Goal: Task Accomplishment & Management: Manage account settings

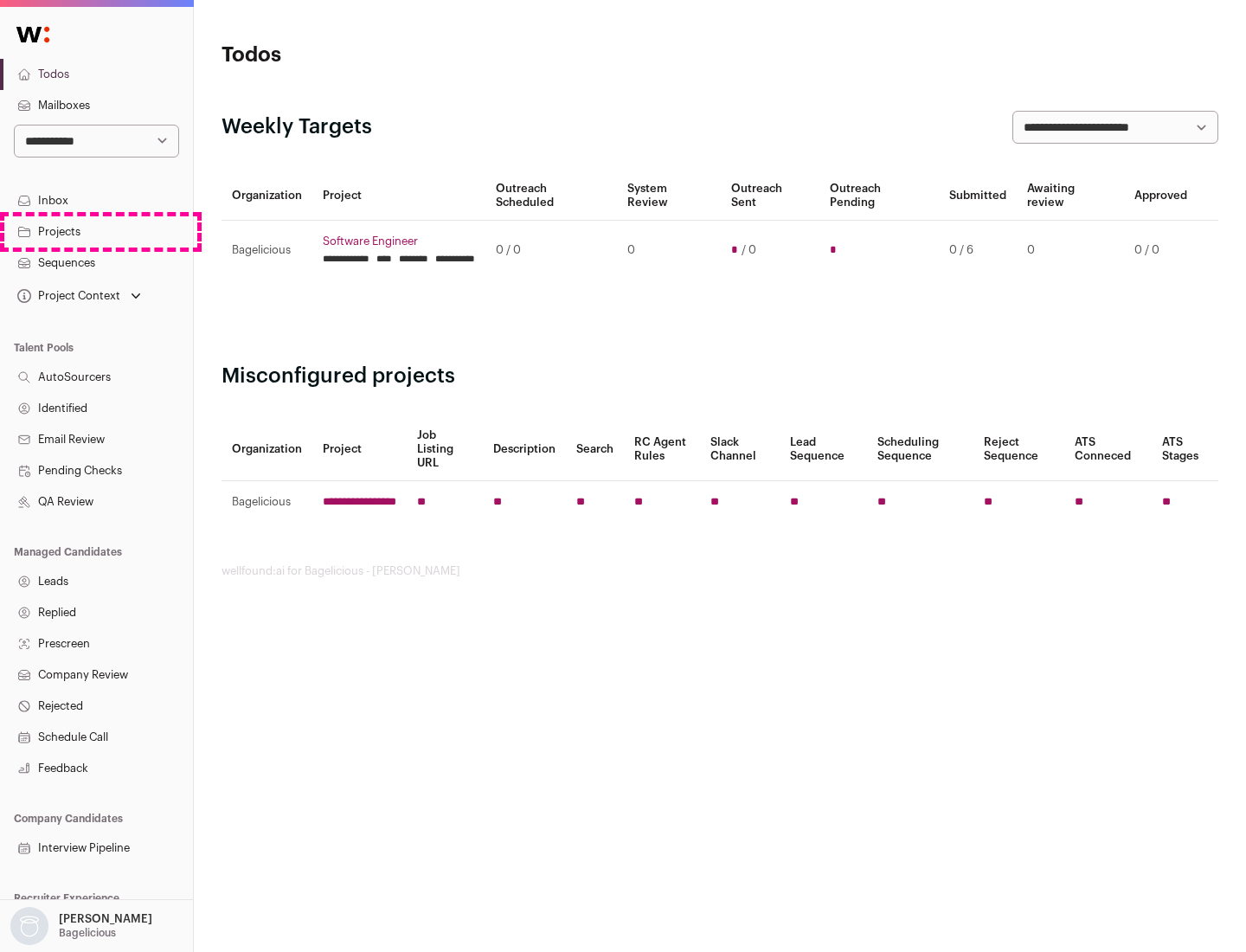
click at [96, 231] on link "Projects" at bounding box center [96, 231] width 193 height 31
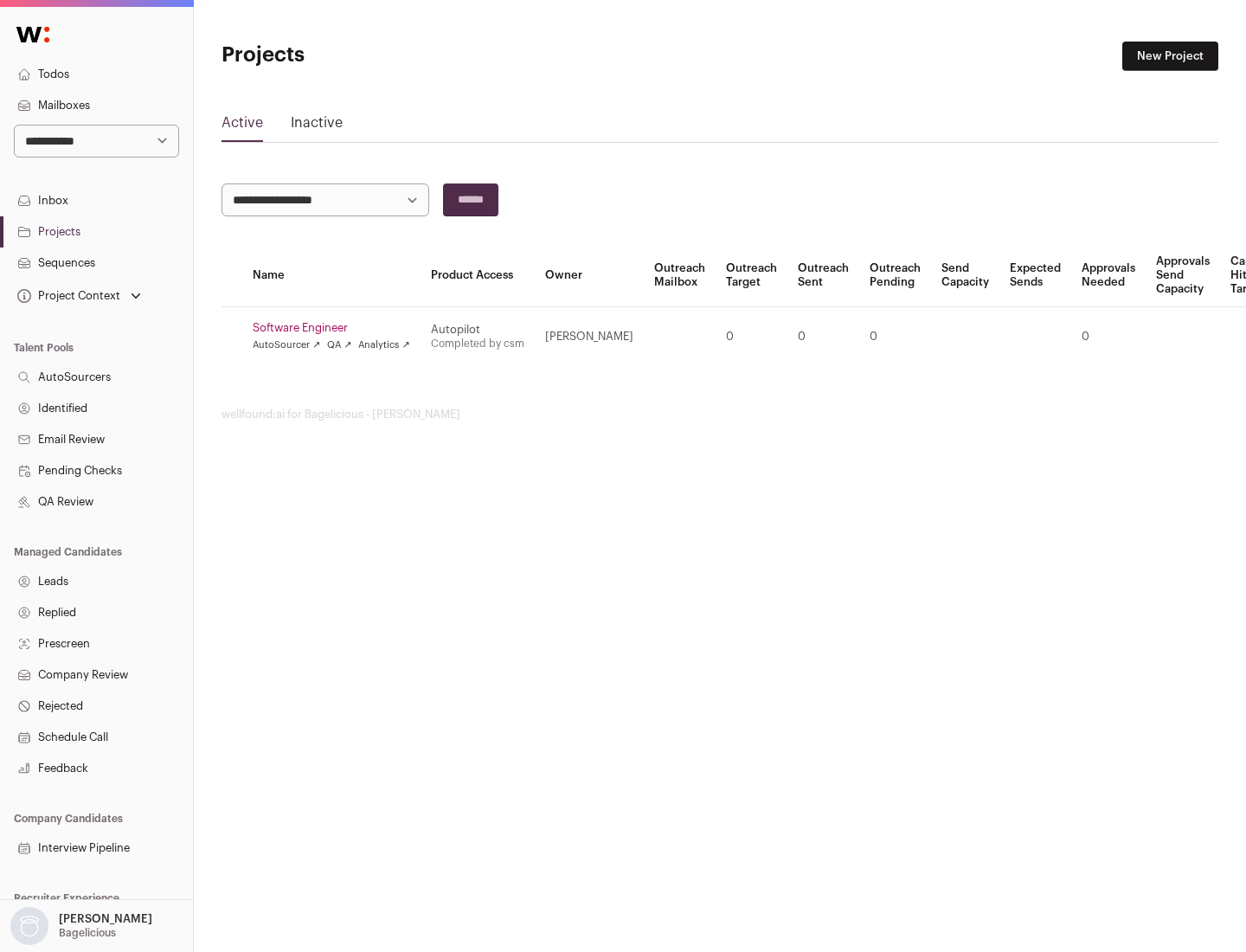
click at [337, 328] on link "Software Engineer" at bounding box center [331, 328] width 158 height 14
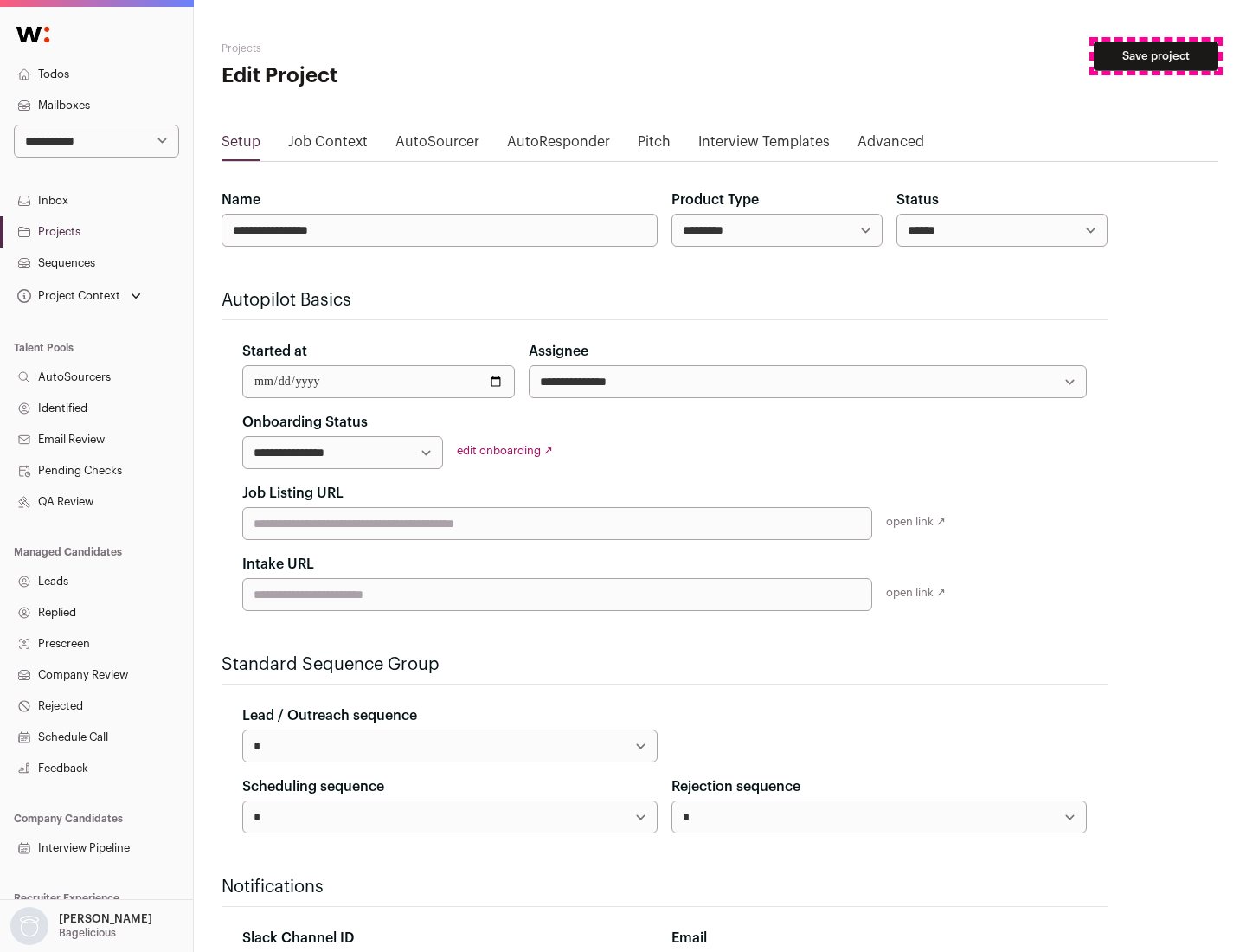
click at [1156, 56] on button "Save project" at bounding box center [1155, 56] width 124 height 29
